Goal: Contribute content

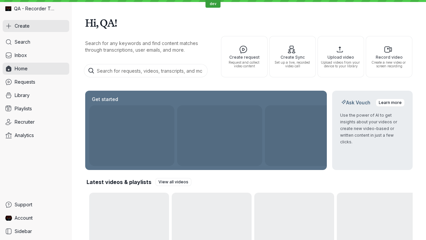
click at [36, 26] on button "Create" at bounding box center [36, 26] width 67 height 12
